Goal: Task Accomplishment & Management: Use online tool/utility

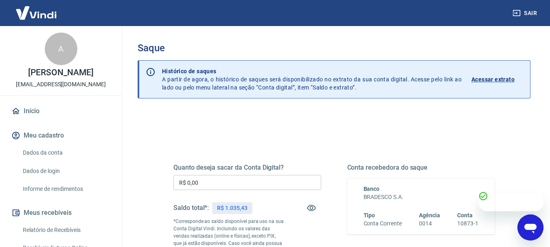
click at [294, 186] on input "R$ 0,00" at bounding box center [247, 182] width 148 height 15
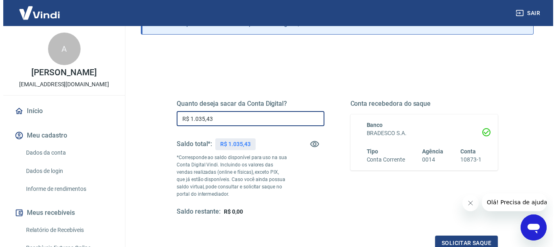
scroll to position [81, 0]
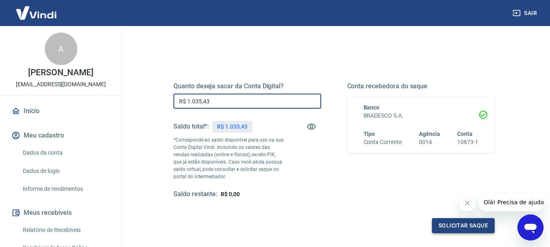
type input "R$ 1.035,43"
click at [479, 227] on button "Solicitar saque" at bounding box center [463, 225] width 63 height 15
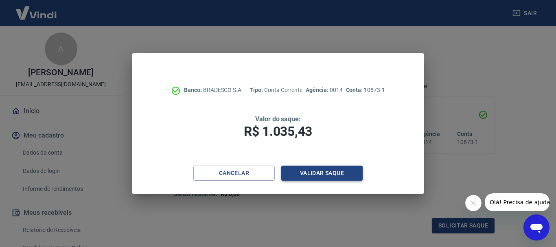
click at [340, 176] on button "Validar saque" at bounding box center [321, 173] width 81 height 15
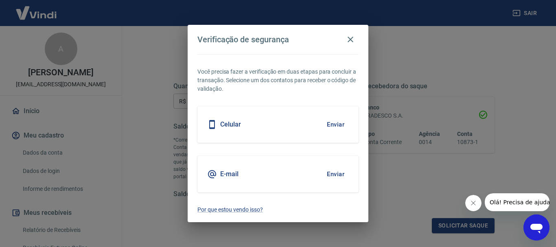
click at [335, 173] on button "Enviar" at bounding box center [336, 174] width 26 height 17
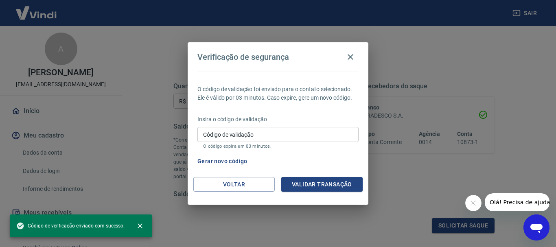
click at [275, 134] on input "Código de validação" at bounding box center [277, 134] width 161 height 15
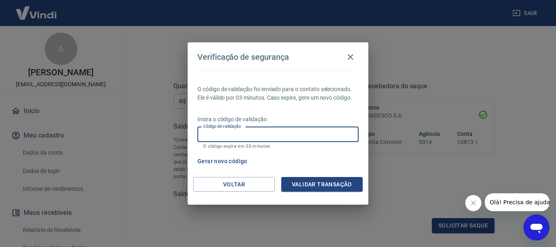
paste input "479392"
type input "479392"
click at [296, 184] on button "Validar transação" at bounding box center [321, 184] width 81 height 15
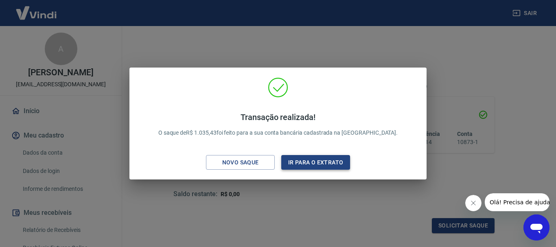
click at [321, 162] on button "Ir para o extrato" at bounding box center [315, 162] width 69 height 15
